Goal: Find specific page/section: Locate item on page

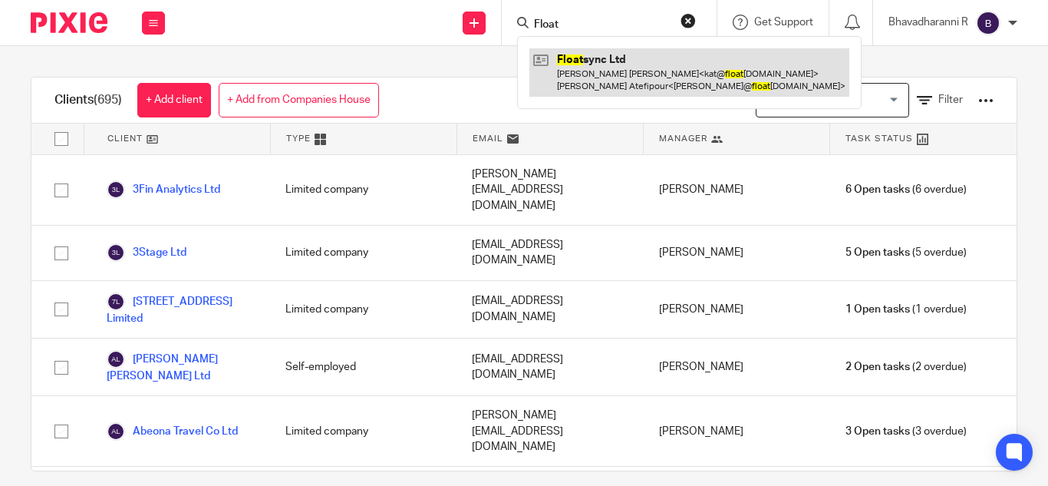
type input "Float"
click at [592, 62] on link at bounding box center [689, 72] width 320 height 48
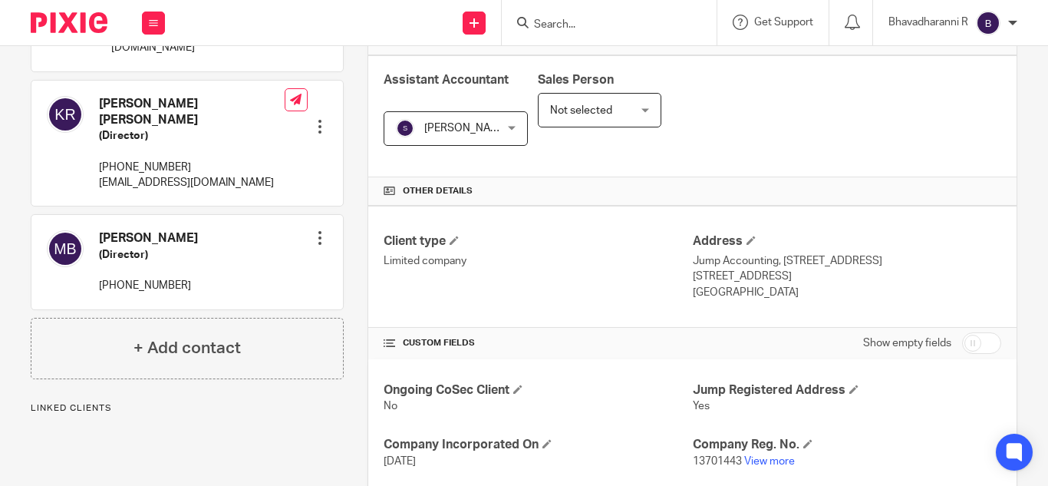
scroll to position [416, 0]
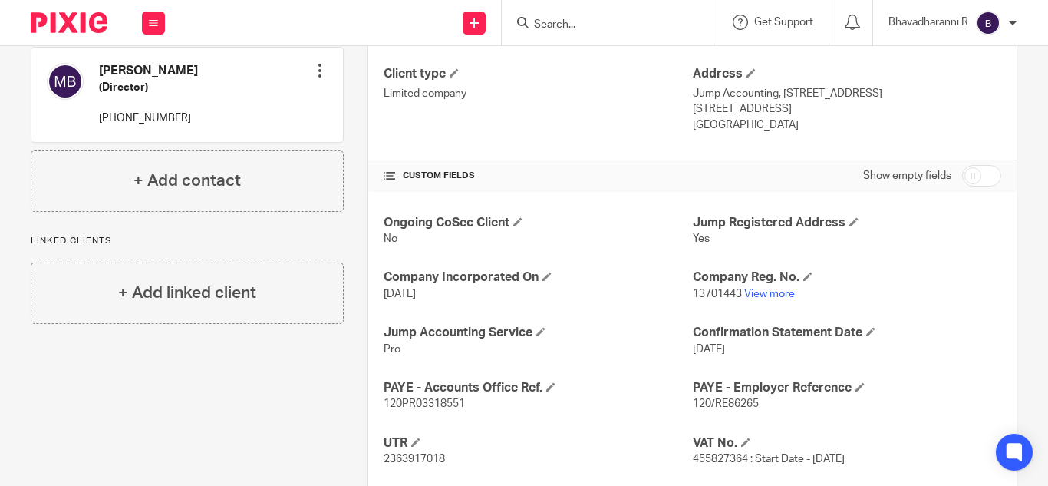
click at [711, 400] on span "120/RE86265" at bounding box center [726, 403] width 66 height 11
copy p "120/RE86265"
click at [407, 404] on span "120PR03318551" at bounding box center [424, 403] width 81 height 11
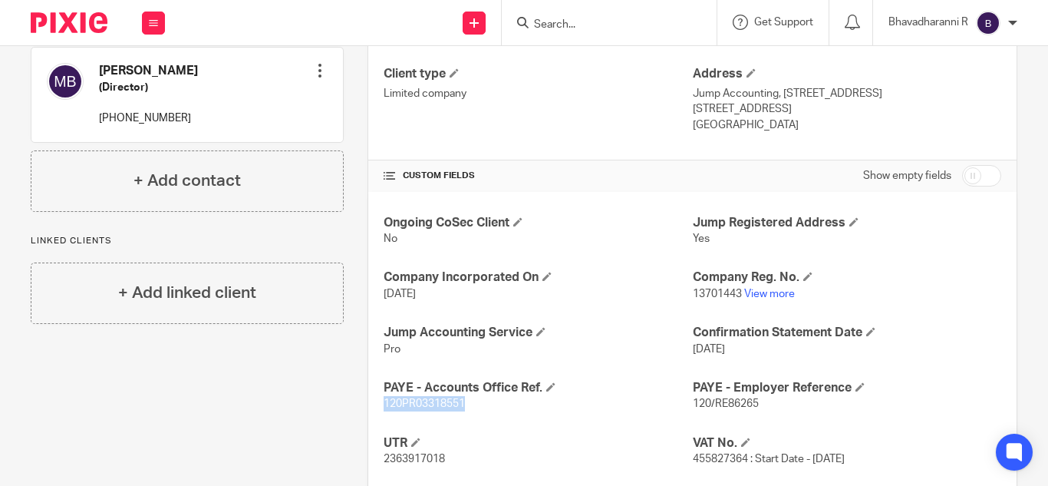
click at [407, 404] on span "120PR03318551" at bounding box center [424, 403] width 81 height 11
copy span "120PR03318551"
